Goal: Find contact information: Find contact information

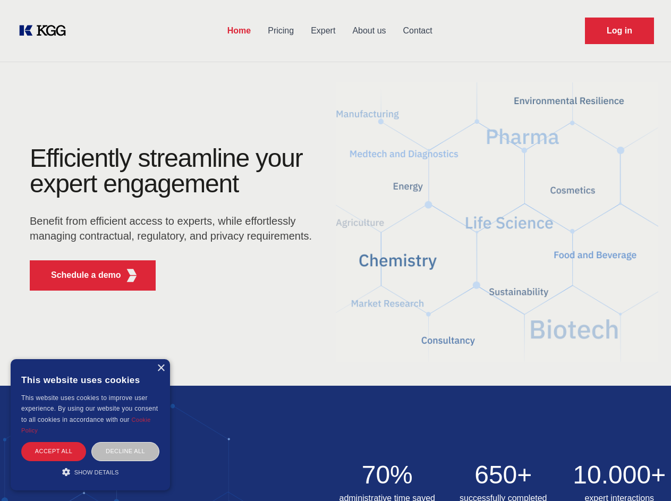
click at [335, 250] on div "Efficiently streamline your expert engagement Benefit from efficient access to …" at bounding box center [174, 223] width 323 height 154
click at [80, 275] on p "Schedule a demo" at bounding box center [86, 275] width 70 height 13
click at [160, 368] on div "× This website uses cookies This website uses cookies to improve user experienc…" at bounding box center [90, 424] width 159 height 131
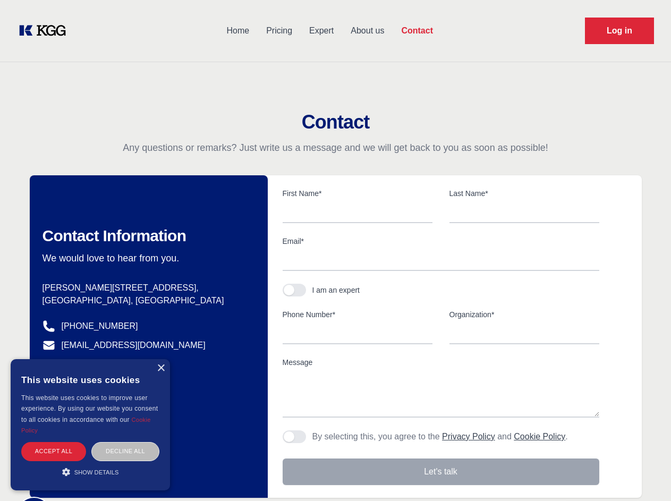
click at [54, 451] on div "Accept all" at bounding box center [53, 451] width 65 height 19
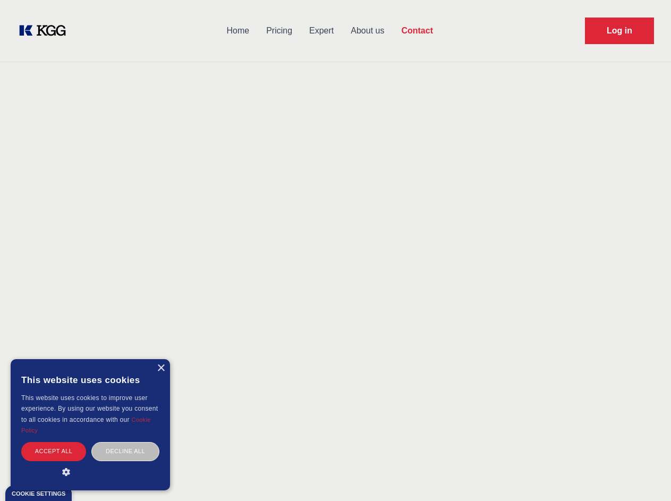
click at [125, 451] on div "Decline all" at bounding box center [125, 451] width 68 height 19
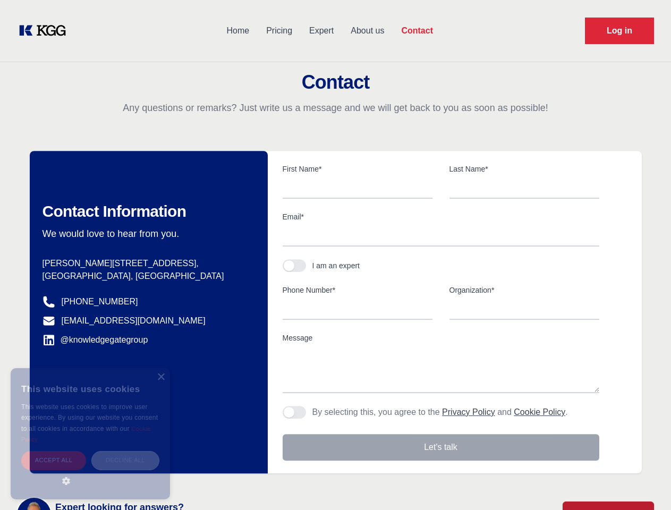
click at [90, 472] on main "Contact Any questions or remarks? Just write us a message and we will get back …" at bounding box center [335, 276] width 671 height 553
